Goal: Purchase product/service

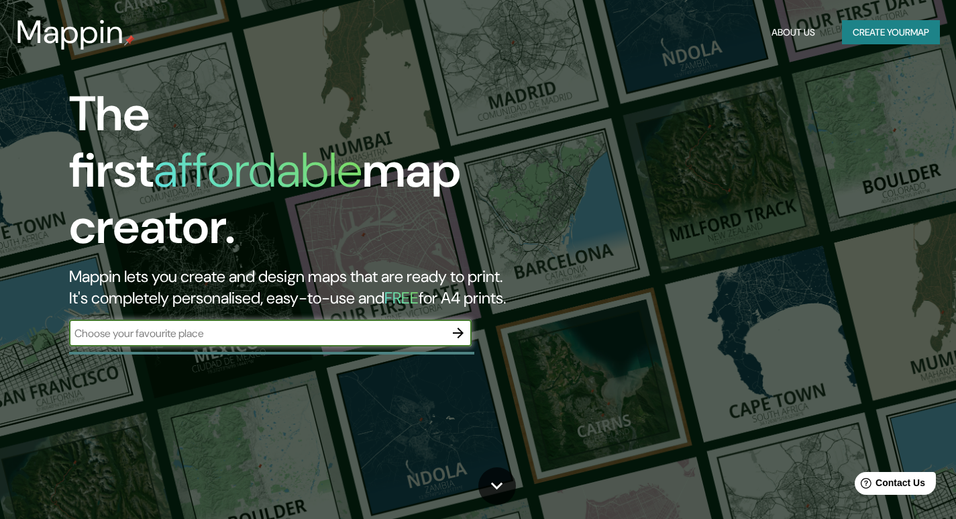
click at [195, 326] on input "text" at bounding box center [257, 333] width 376 height 15
type input "Rod. [GEOGRAPHIC_DATA], 4100 - [GEOGRAPHIC_DATA], [GEOGRAPHIC_DATA] - [GEOGRAPH…"
click at [457, 325] on icon "button" at bounding box center [458, 333] width 16 height 16
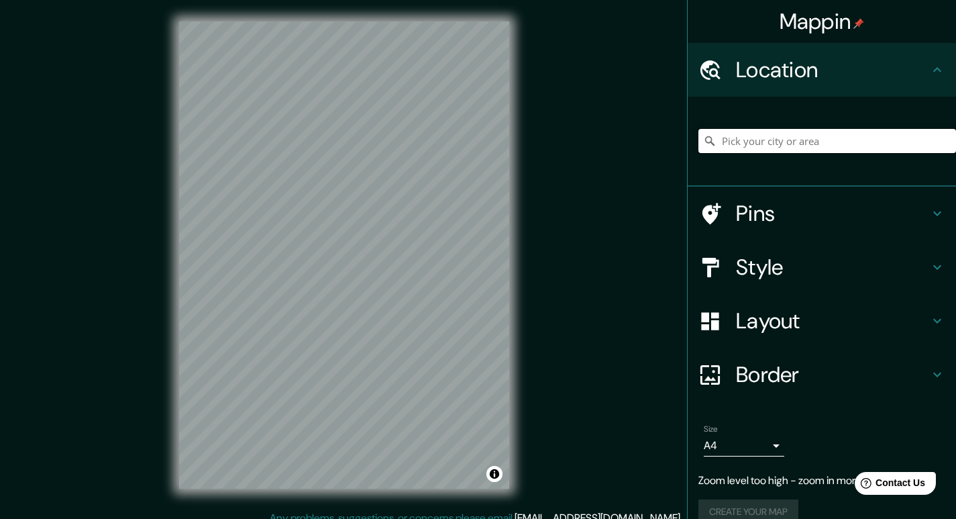
click at [760, 144] on input "Pick your city or area" at bounding box center [828, 141] width 258 height 24
paste input "Rod. [GEOGRAPHIC_DATA], 4100 - [GEOGRAPHIC_DATA], [GEOGRAPHIC_DATA] - [GEOGRAPH…"
type input "[STREET_ADDRESS]"
drag, startPoint x: 857, startPoint y: 268, endPoint x: 875, endPoint y: 266, distance: 18.2
click at [858, 268] on h4 "Style" at bounding box center [832, 267] width 193 height 27
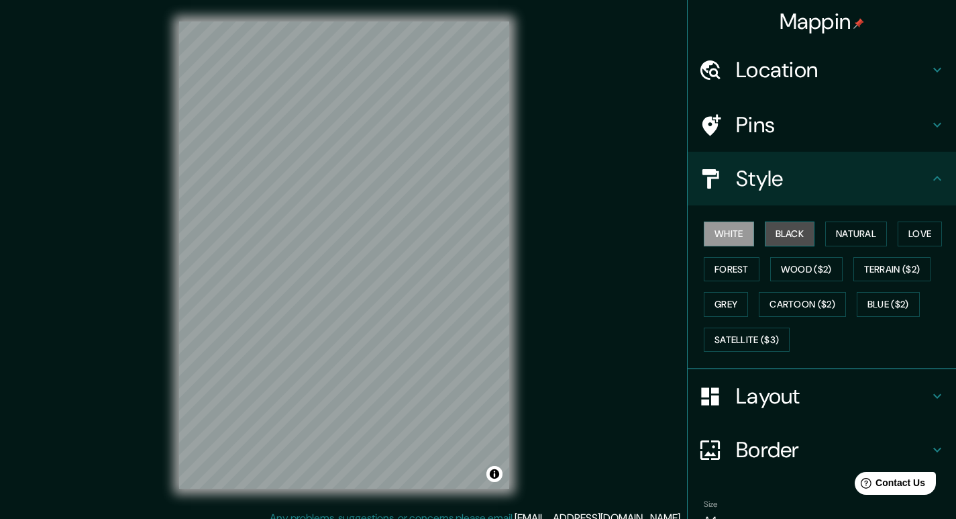
click at [779, 228] on button "Black" at bounding box center [790, 233] width 50 height 25
click at [867, 234] on button "Natural" at bounding box center [857, 233] width 62 height 25
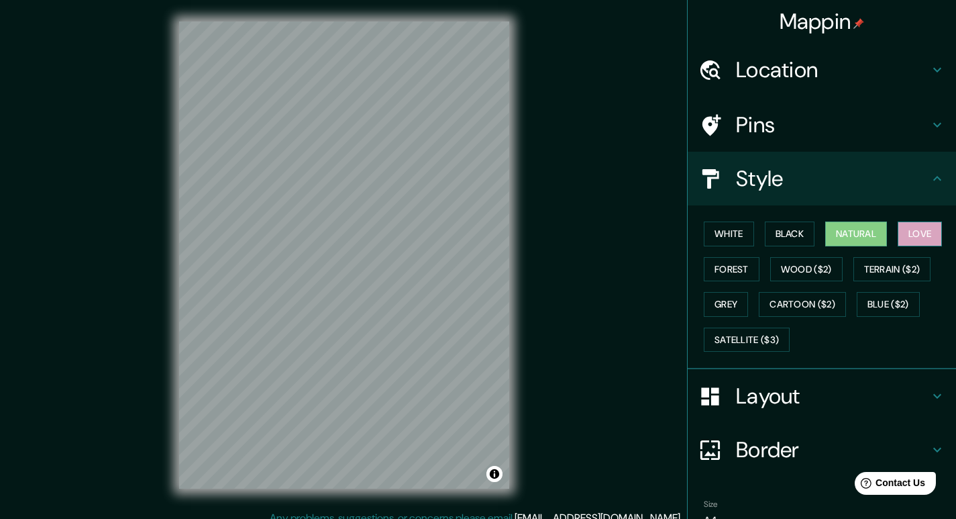
drag, startPoint x: 922, startPoint y: 234, endPoint x: 915, endPoint y: 234, distance: 7.4
click at [921, 234] on button "Love" at bounding box center [920, 233] width 44 height 25
click at [727, 271] on button "Forest" at bounding box center [732, 269] width 56 height 25
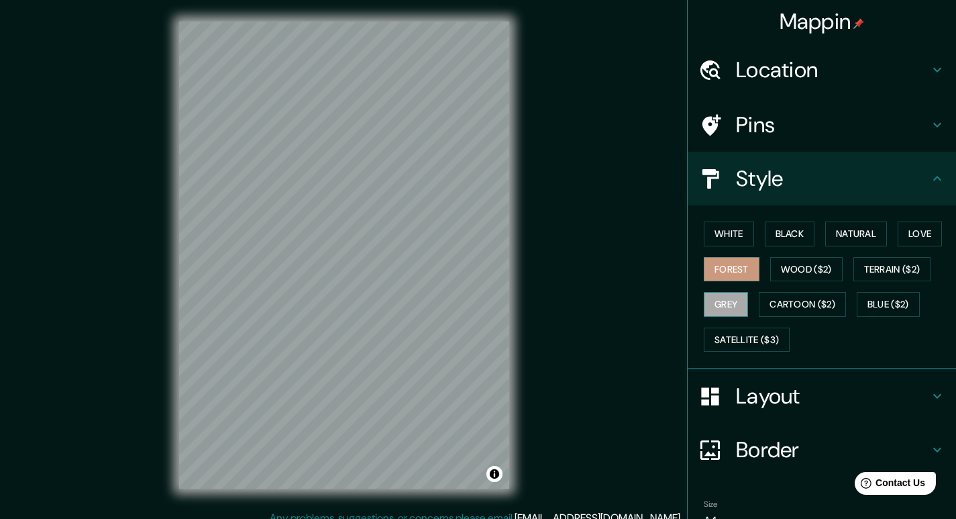
click at [723, 298] on button "Grey" at bounding box center [726, 304] width 44 height 25
click at [813, 280] on button "Wood ($2)" at bounding box center [806, 269] width 72 height 25
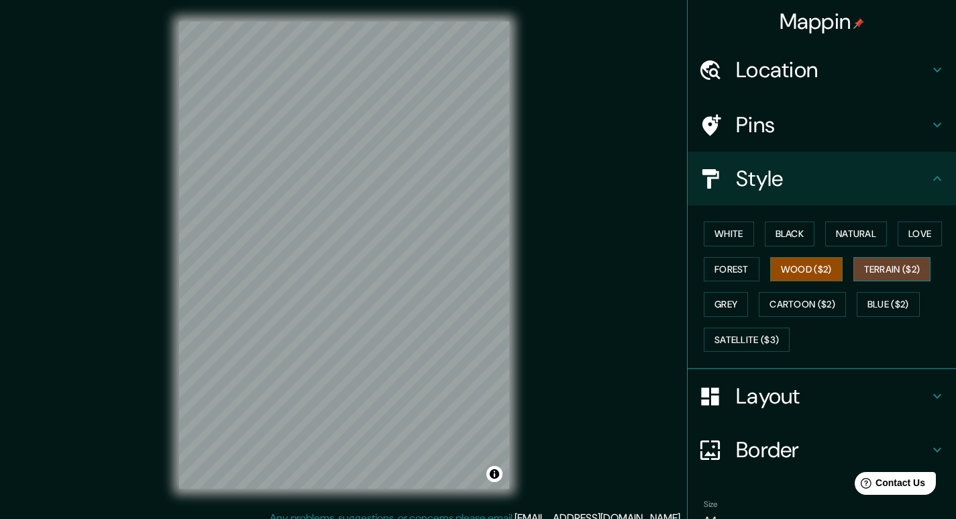
click at [871, 260] on button "Terrain ($2)" at bounding box center [893, 269] width 78 height 25
click at [782, 306] on button "Cartoon ($2)" at bounding box center [802, 304] width 87 height 25
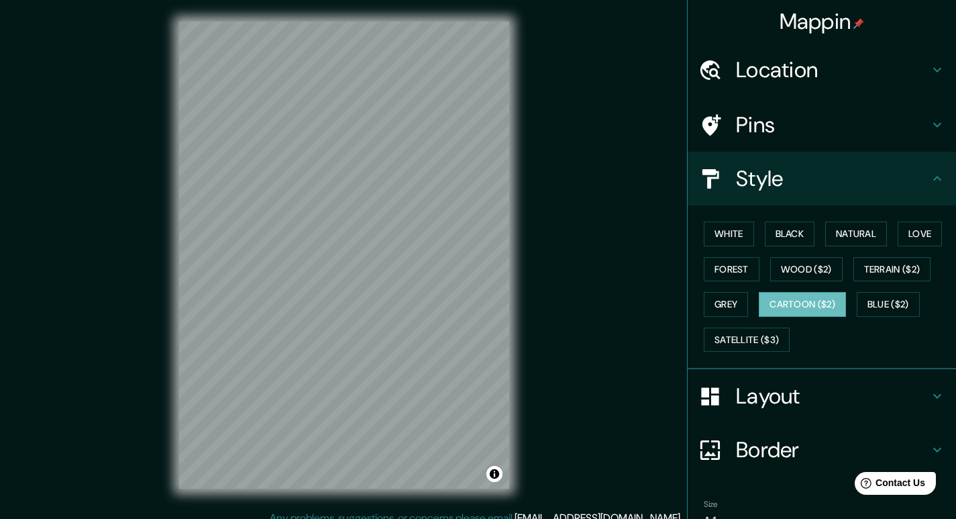
click at [762, 364] on div "White Black Natural Love Forest Wood ($2) Terrain ($2) Grey Cartoon ($2) Blue (…" at bounding box center [822, 287] width 268 height 164
click at [753, 333] on button "Satellite ($3)" at bounding box center [747, 340] width 86 height 25
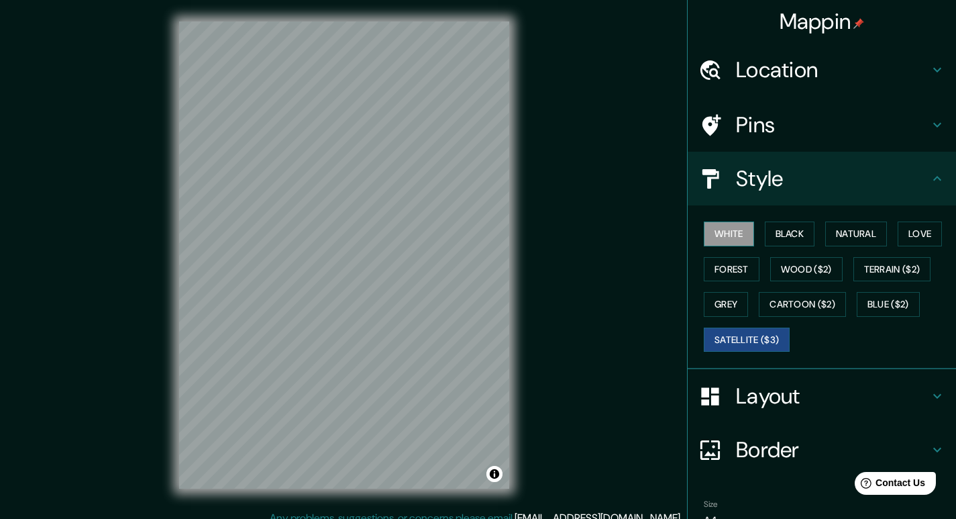
click at [735, 238] on button "White" at bounding box center [729, 233] width 50 height 25
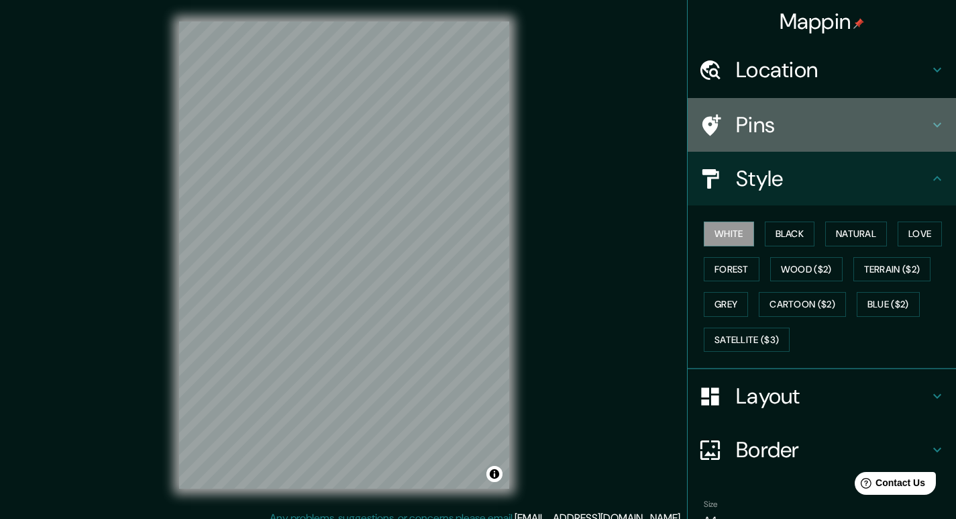
click at [922, 116] on div "Pins" at bounding box center [822, 125] width 268 height 54
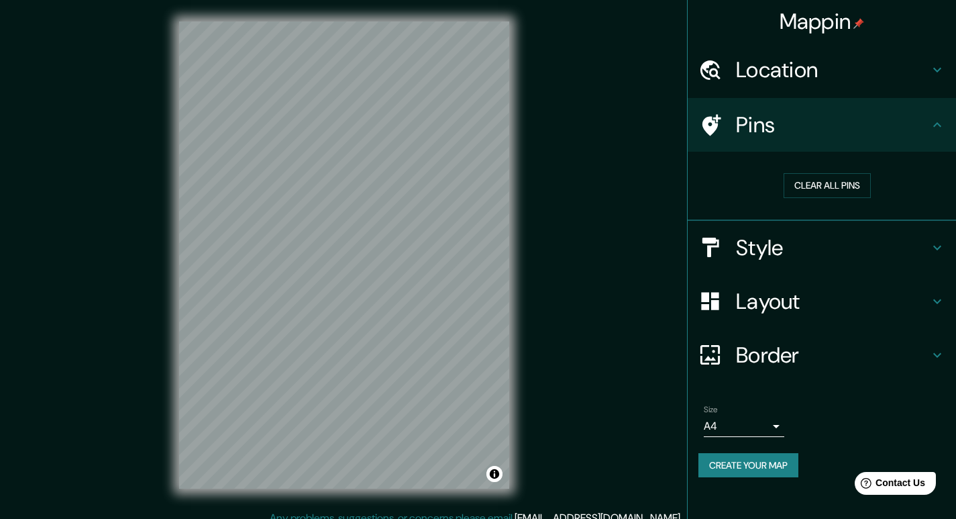
click at [922, 117] on h4 "Pins" at bounding box center [832, 124] width 193 height 27
click at [930, 308] on icon at bounding box center [938, 301] width 16 height 16
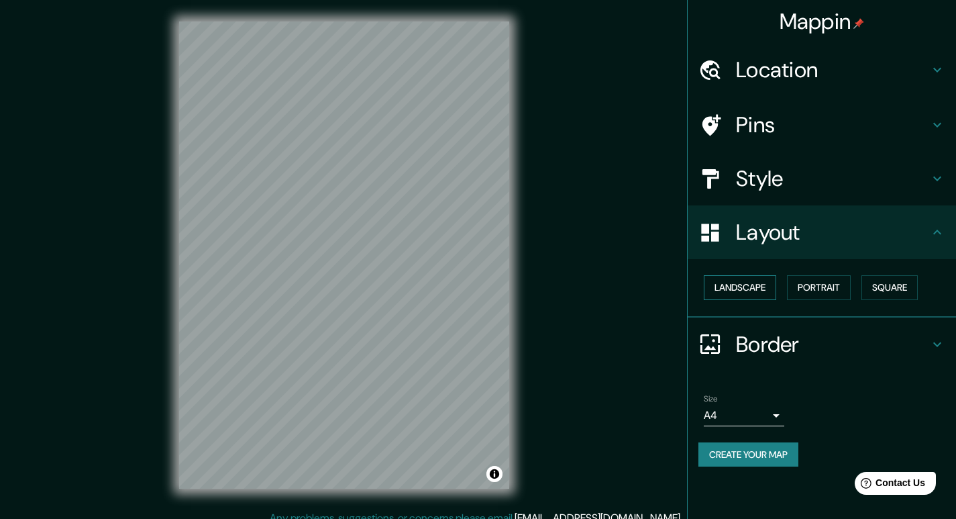
click at [760, 284] on button "Landscape" at bounding box center [740, 287] width 72 height 25
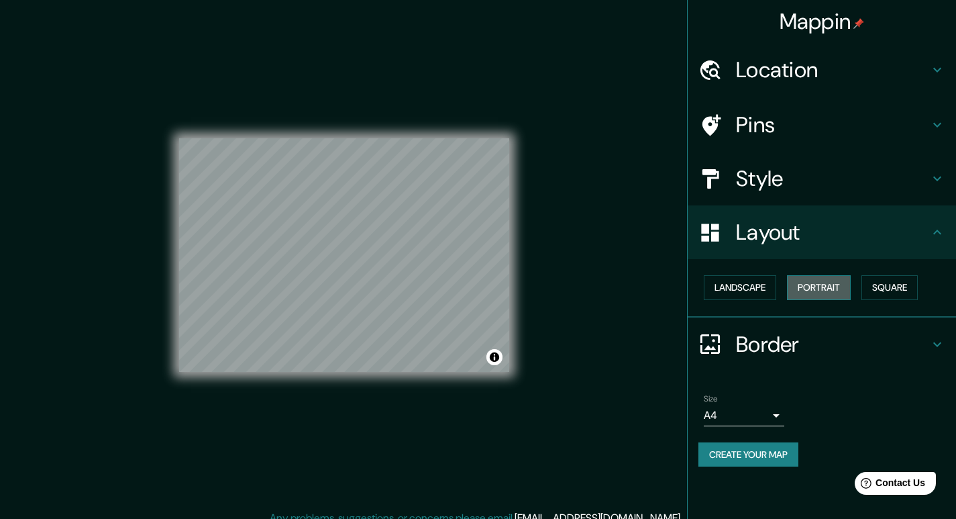
click at [834, 286] on button "Portrait" at bounding box center [819, 287] width 64 height 25
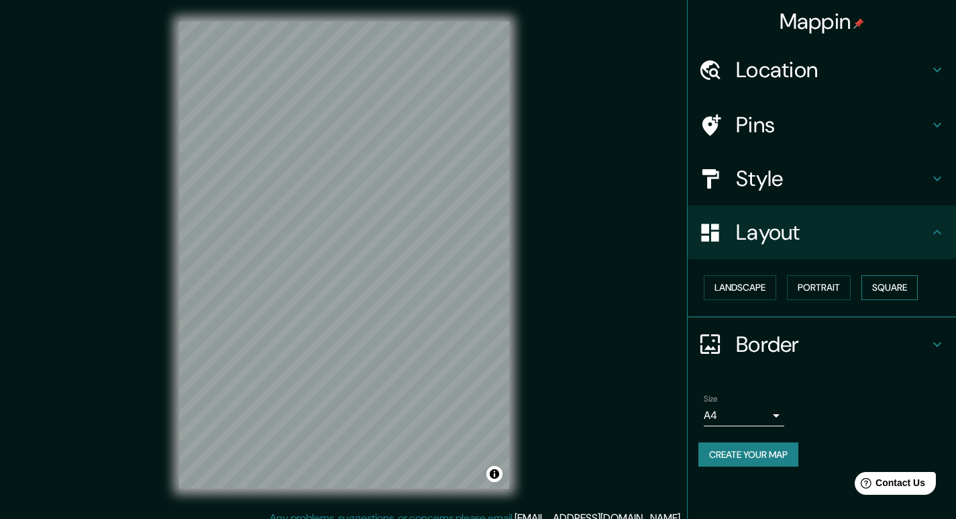
click at [897, 283] on button "Square" at bounding box center [890, 287] width 56 height 25
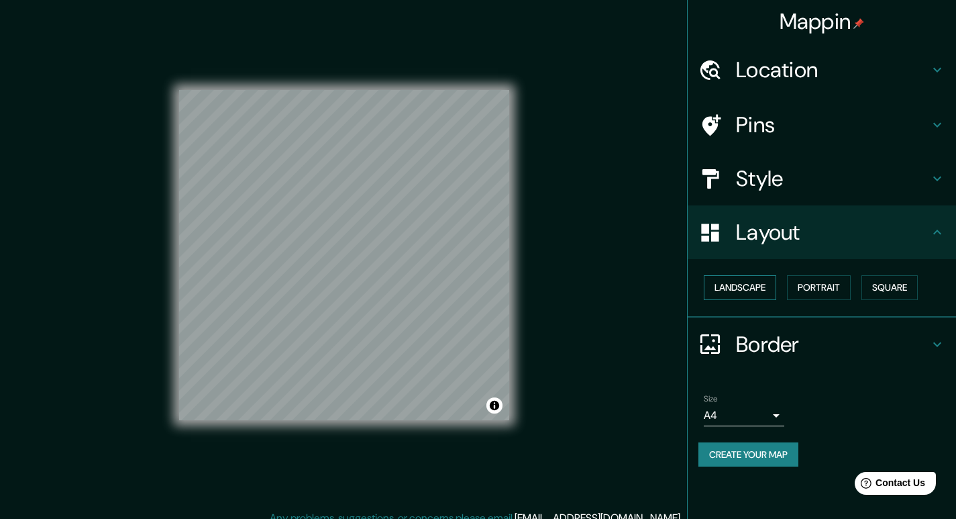
click at [748, 286] on button "Landscape" at bounding box center [740, 287] width 72 height 25
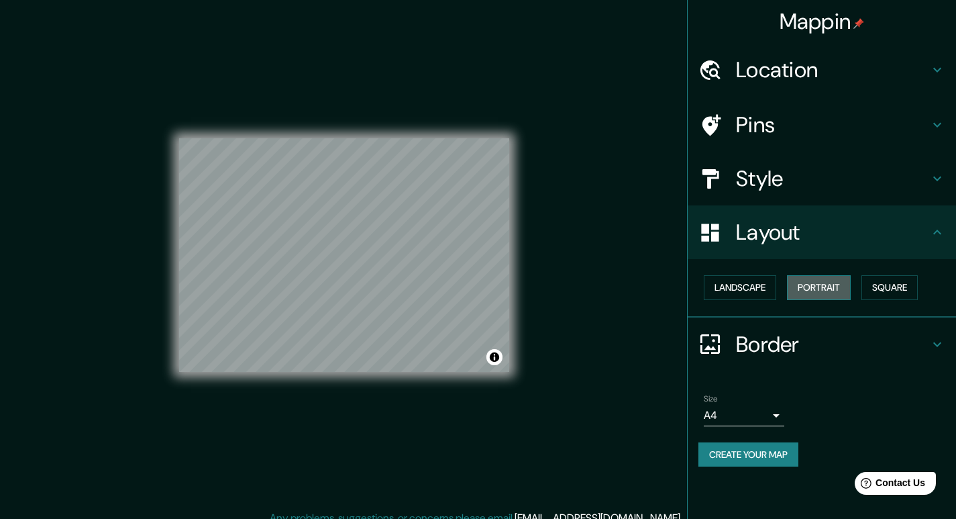
click at [818, 290] on button "Portrait" at bounding box center [819, 287] width 64 height 25
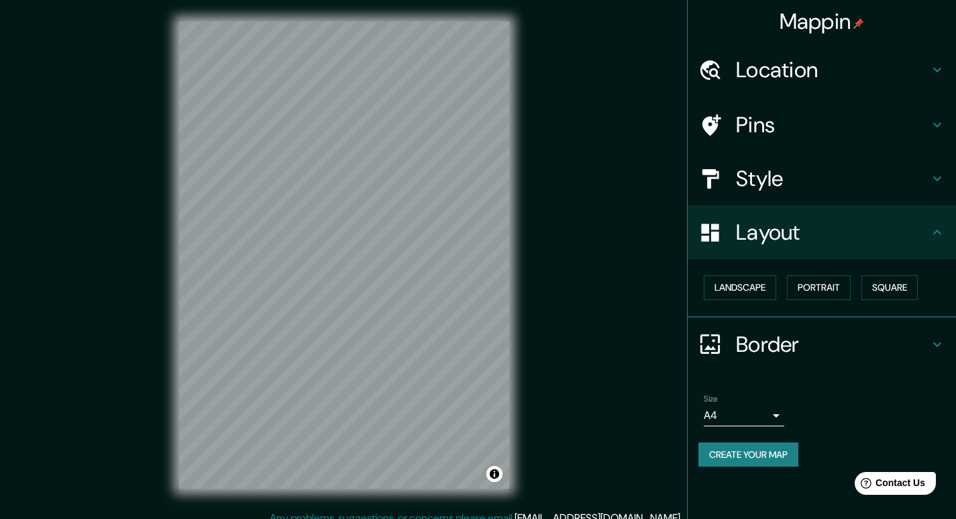
click at [915, 350] on h4 "Border" at bounding box center [832, 344] width 193 height 27
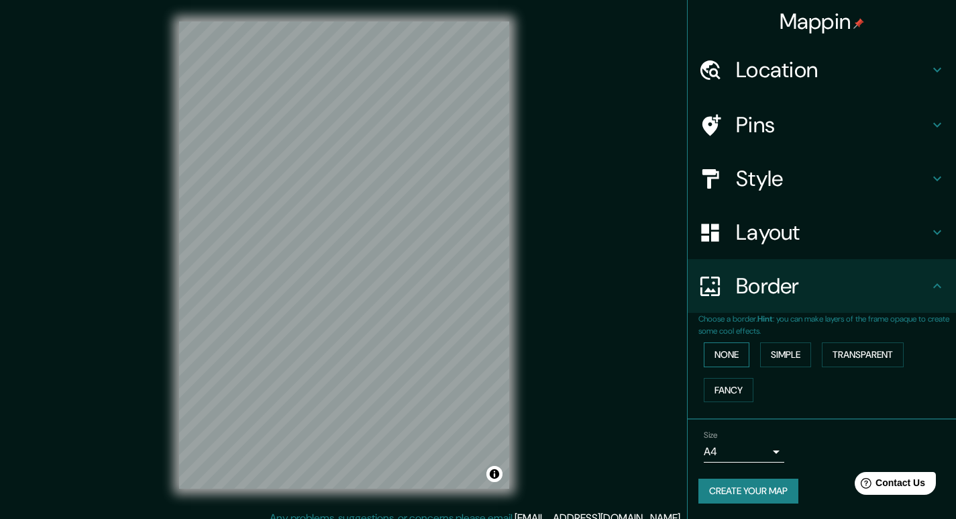
click at [726, 356] on button "None" at bounding box center [727, 354] width 46 height 25
click at [770, 352] on button "Simple" at bounding box center [785, 354] width 51 height 25
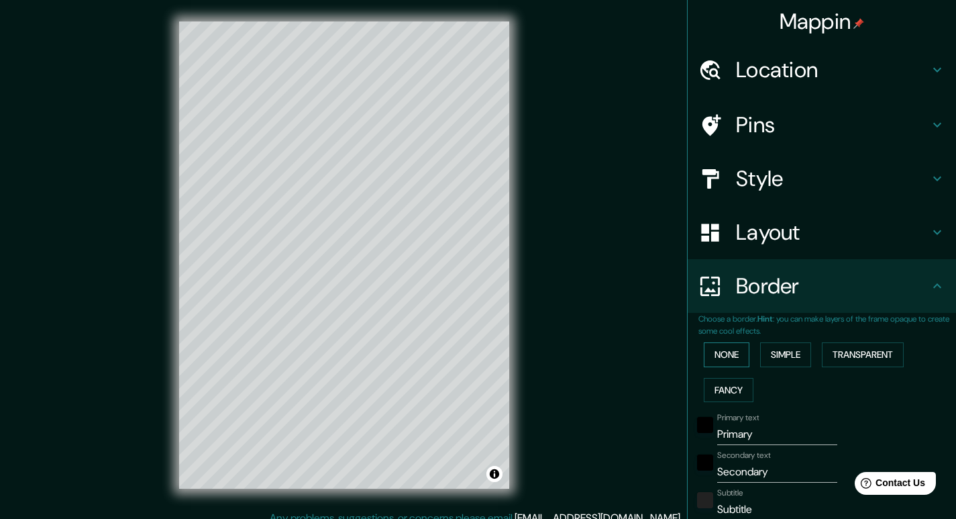
click at [724, 358] on button "None" at bounding box center [727, 354] width 46 height 25
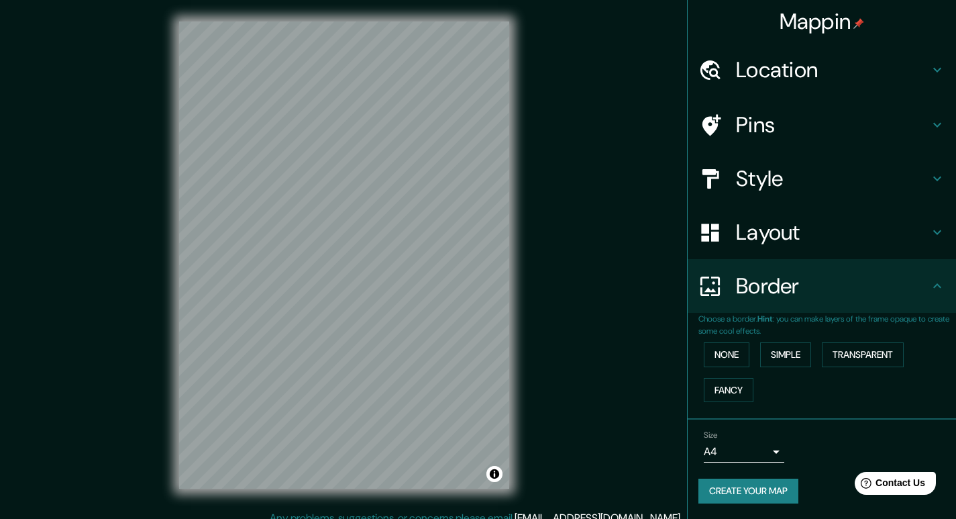
click at [784, 181] on h4 "Style" at bounding box center [832, 178] width 193 height 27
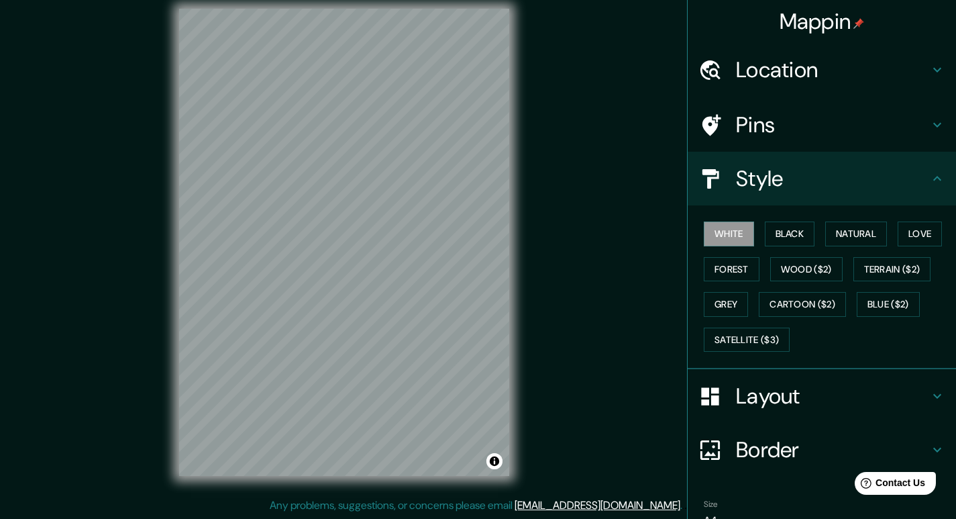
click at [822, 69] on h4 "Location" at bounding box center [832, 69] width 193 height 27
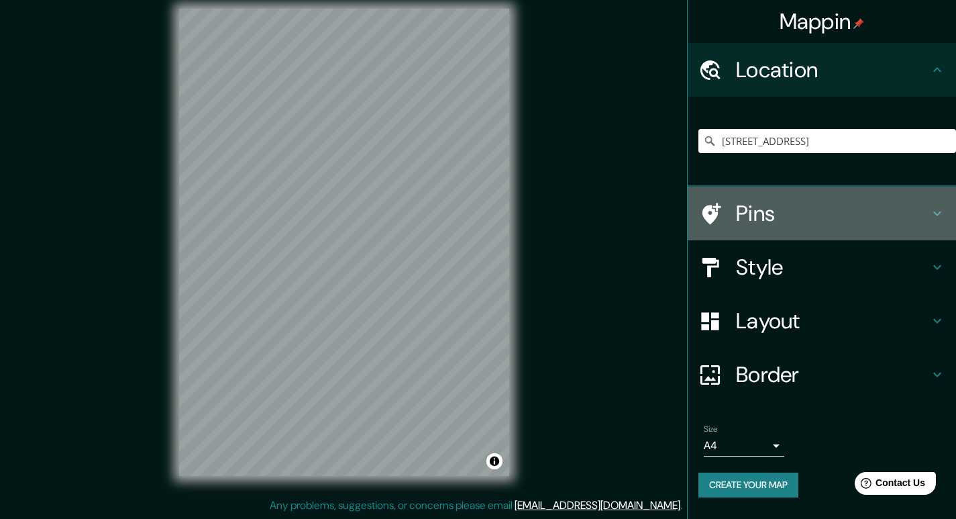
click at [762, 215] on h4 "Pins" at bounding box center [832, 213] width 193 height 27
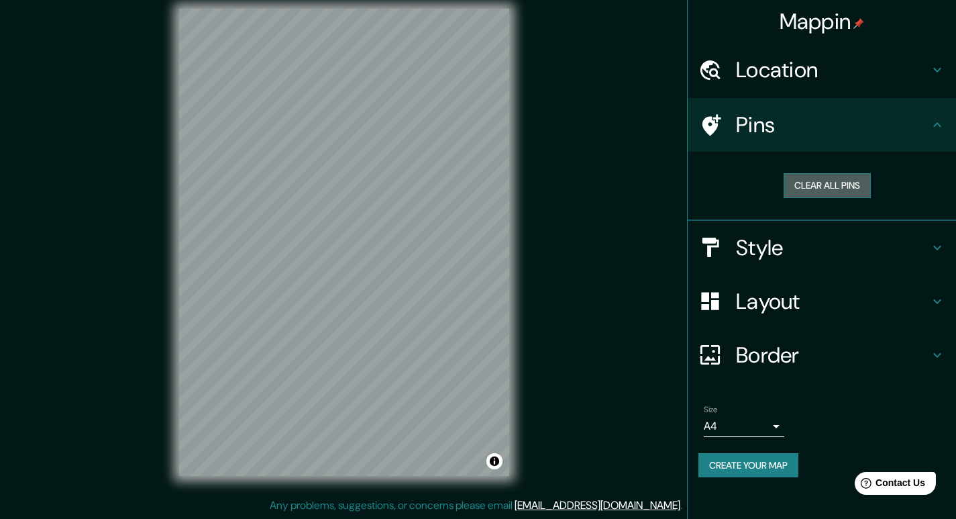
click at [840, 187] on button "Clear all pins" at bounding box center [827, 185] width 87 height 25
click at [752, 258] on h4 "Style" at bounding box center [832, 247] width 193 height 27
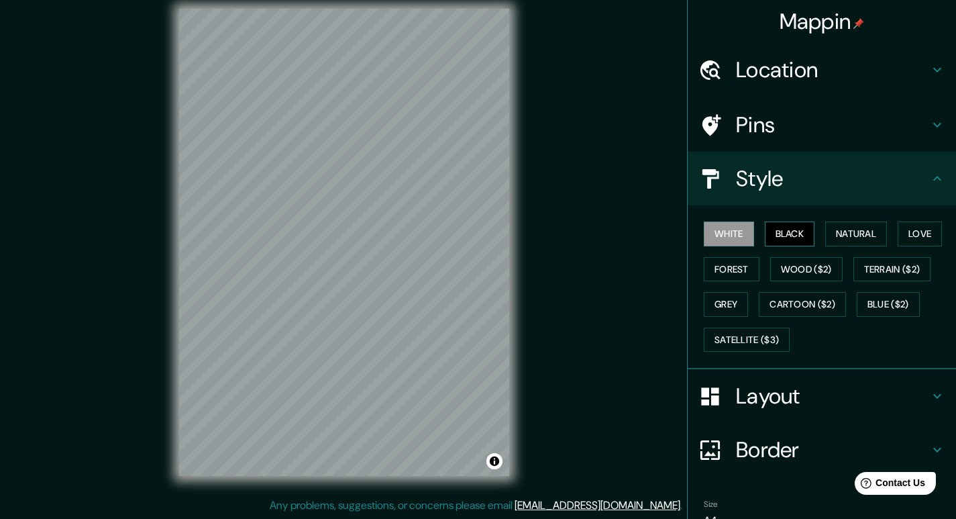
click at [789, 237] on button "Black" at bounding box center [790, 233] width 50 height 25
click at [732, 230] on button "White" at bounding box center [729, 233] width 50 height 25
click at [724, 270] on button "Forest" at bounding box center [732, 269] width 56 height 25
click at [734, 227] on button "White" at bounding box center [729, 233] width 50 height 25
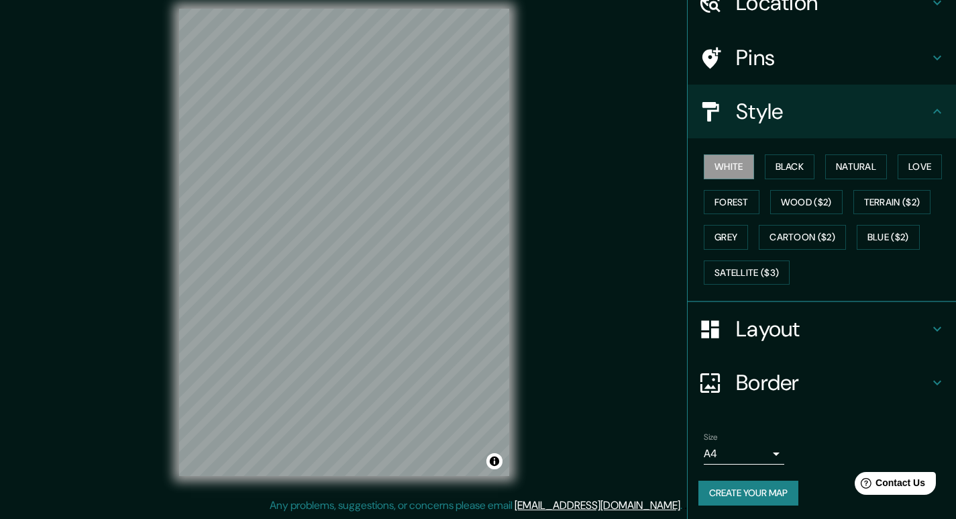
scroll to position [70, 0]
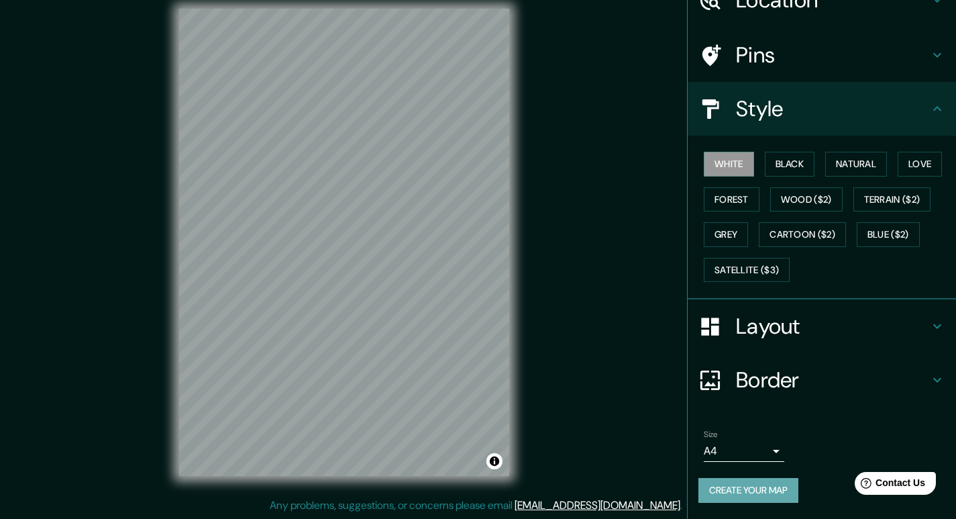
click at [776, 483] on button "Create your map" at bounding box center [749, 490] width 100 height 25
click at [739, 489] on div "Create your map" at bounding box center [822, 490] width 247 height 25
click at [783, 498] on button "Create your map" at bounding box center [749, 490] width 100 height 25
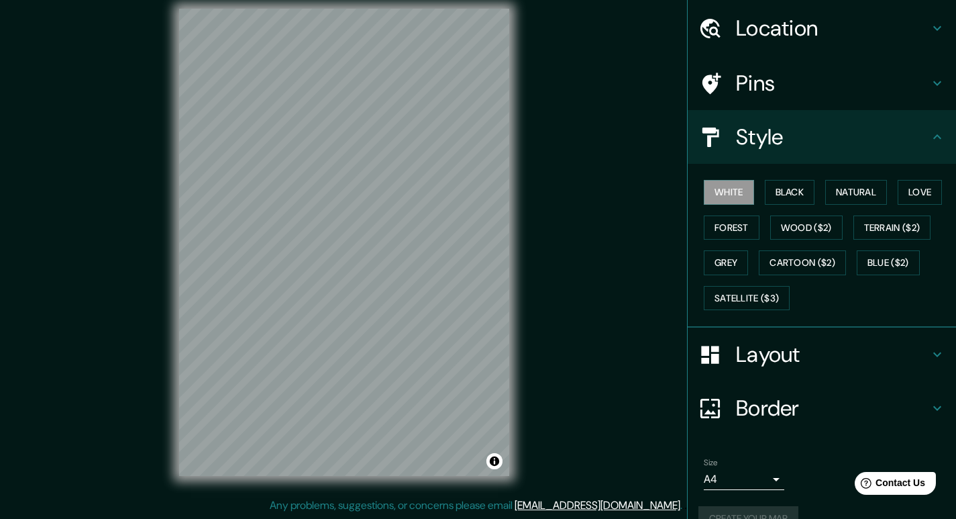
scroll to position [0, 0]
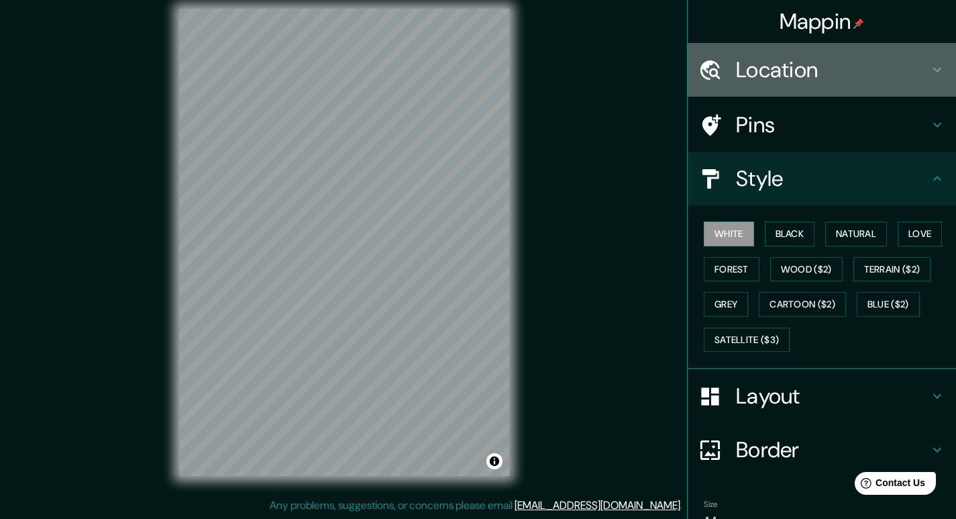
click at [722, 66] on div at bounding box center [718, 69] width 38 height 23
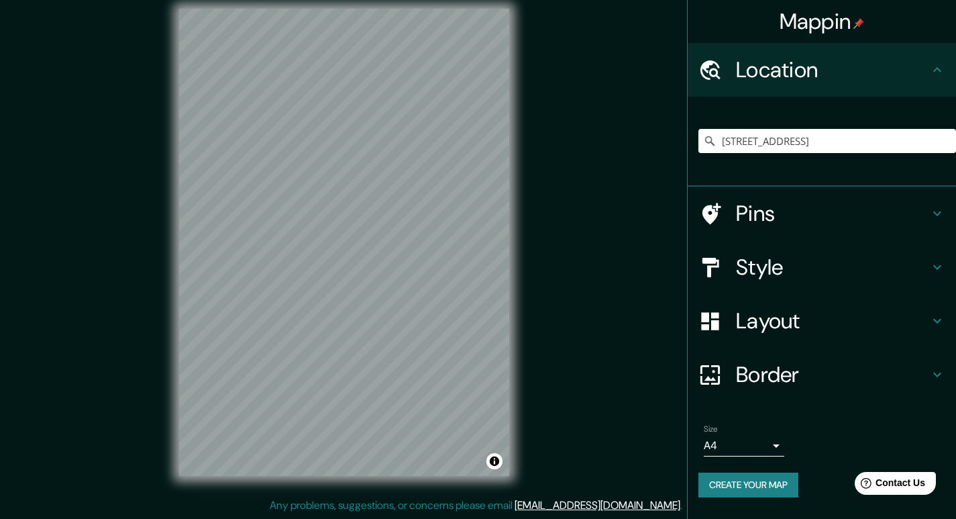
click at [740, 444] on body "Mappin Location [GEOGRAPHIC_DATA] [GEOGRAPHIC_DATA], [GEOGRAPHIC_DATA] [GEOGRAP…" at bounding box center [478, 246] width 956 height 519
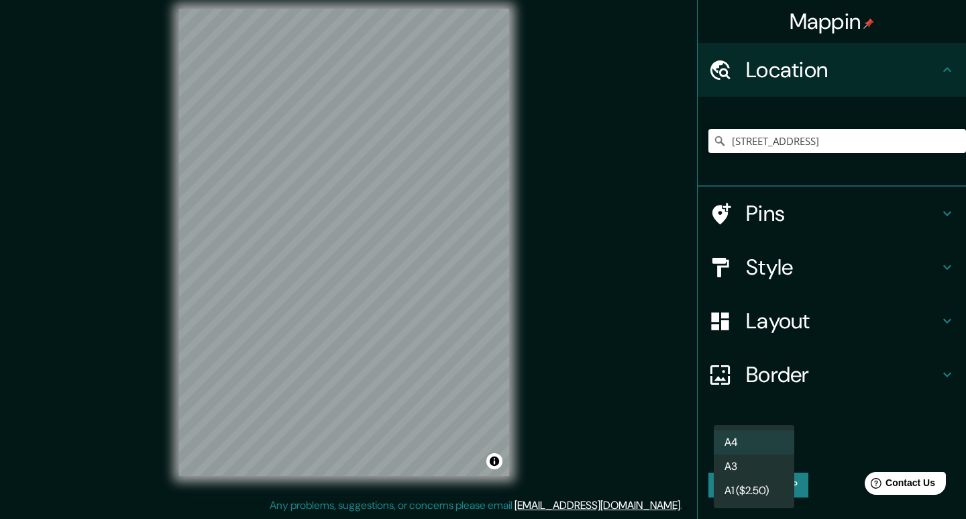
click at [692, 451] on div at bounding box center [483, 259] width 966 height 519
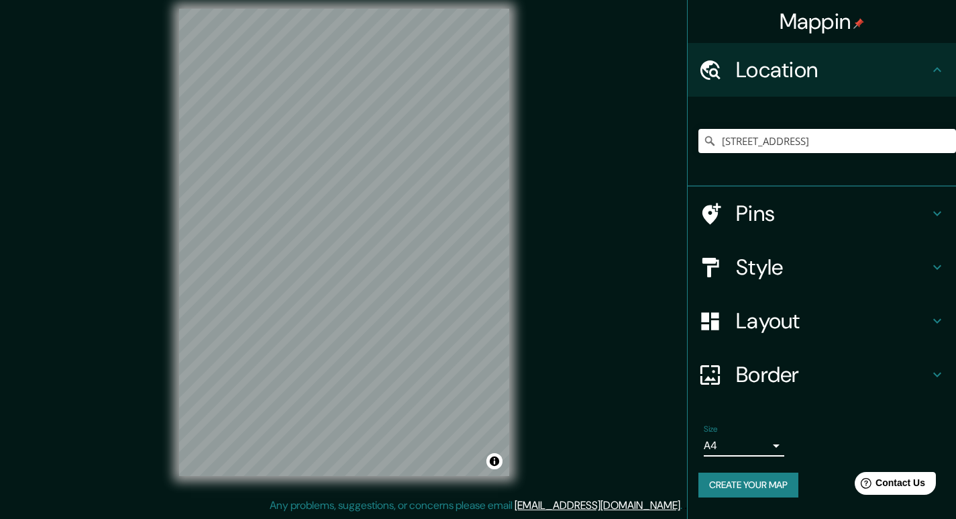
click at [739, 477] on button "Create your map" at bounding box center [749, 484] width 100 height 25
